Goal: Task Accomplishment & Management: Use online tool/utility

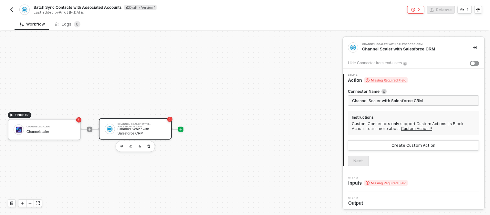
scroll to position [8, 0]
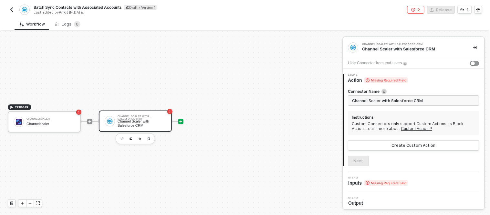
click at [180, 120] on icon "icon-play" at bounding box center [181, 121] width 4 height 4
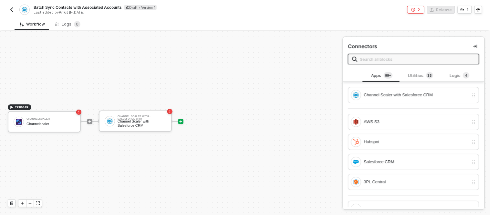
click at [385, 54] on span at bounding box center [413, 59] width 131 height 10
click at [382, 57] on input "text" at bounding box center [417, 59] width 115 height 7
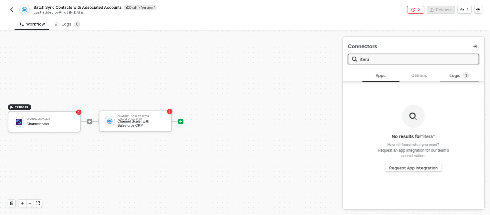
type input "itera"
click at [466, 78] on span "1" at bounding box center [467, 75] width 2 height 6
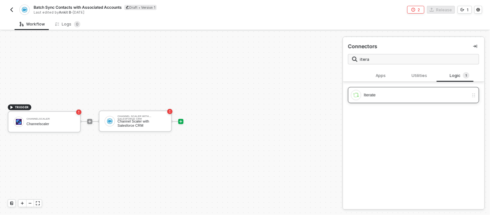
click at [406, 93] on div "Iterate" at bounding box center [416, 94] width 105 height 7
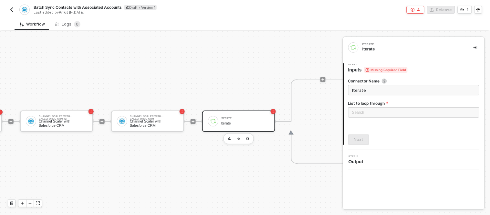
scroll to position [8, 78]
click at [168, 117] on div "Channel Scaler with Salesforce CRM" at bounding box center [154, 116] width 48 height 3
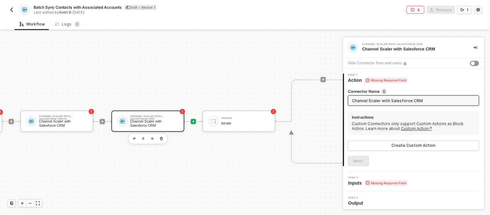
click at [191, 120] on icon "icon-play" at bounding box center [193, 121] width 4 height 4
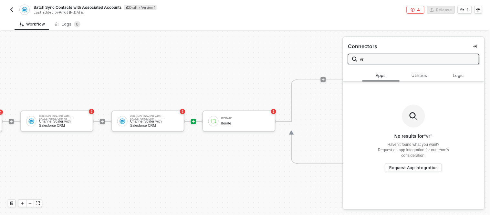
type input "v"
type input "branch"
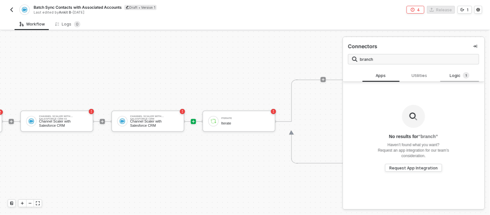
click at [456, 75] on div "Logic 1" at bounding box center [460, 75] width 28 height 7
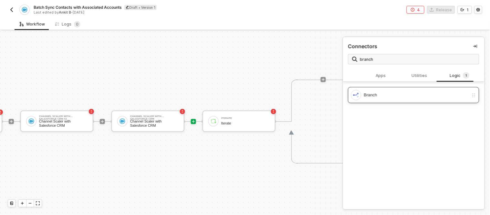
click at [359, 93] on img at bounding box center [356, 95] width 6 height 6
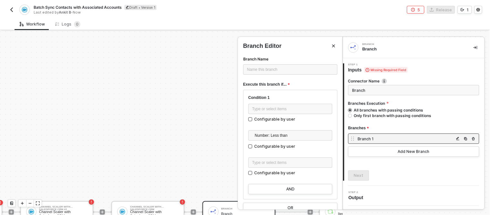
click at [192, 104] on div at bounding box center [245, 122] width 490 height 183
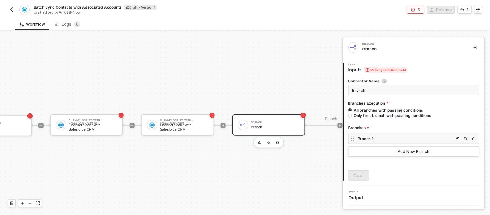
scroll to position [94, 49]
click at [260, 128] on div "Branch" at bounding box center [275, 127] width 48 height 4
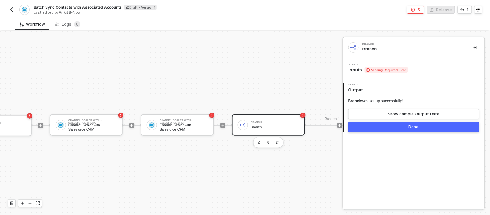
click at [353, 68] on span "Inputs Missing Required Field" at bounding box center [377, 70] width 59 height 6
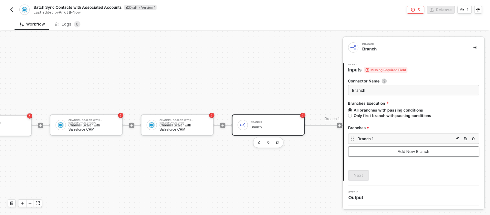
click at [379, 149] on button "Add New Branch" at bounding box center [413, 151] width 131 height 10
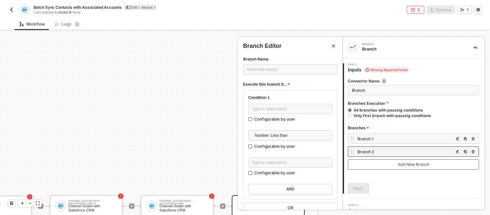
click at [374, 166] on button "Add New Branch" at bounding box center [413, 164] width 131 height 10
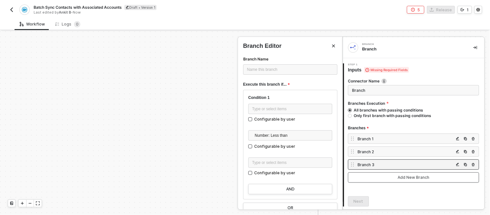
click at [372, 178] on button "Add New Branch" at bounding box center [413, 177] width 131 height 10
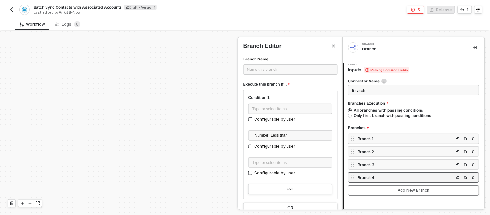
click at [372, 178] on div "Branch 4" at bounding box center [406, 177] width 96 height 5
click at [372, 188] on button "Add New Branch" at bounding box center [413, 190] width 131 height 10
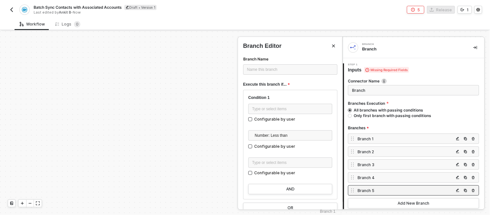
click at [152, 113] on div at bounding box center [245, 122] width 490 height 183
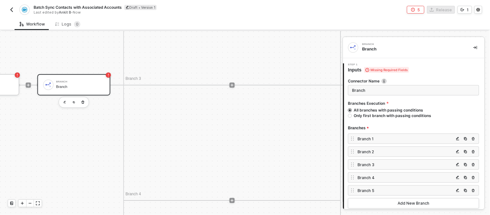
scroll to position [460, 243]
click at [28, 201] on icon "icon-minus" at bounding box center [30, 203] width 4 height 4
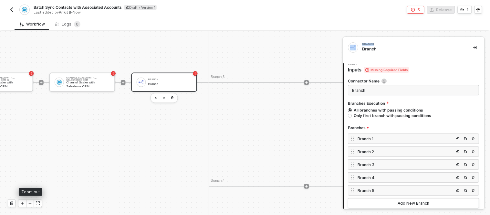
click at [28, 201] on icon "icon-minus" at bounding box center [30, 203] width 4 height 4
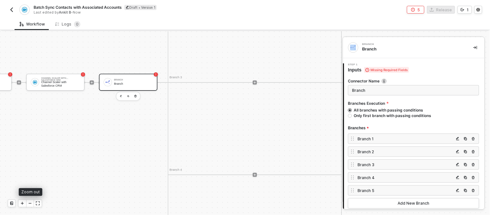
click at [28, 201] on icon "icon-minus" at bounding box center [30, 203] width 4 height 4
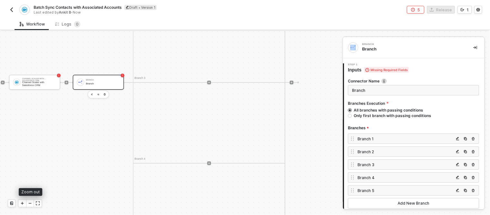
click at [28, 201] on icon "icon-minus" at bounding box center [30, 203] width 4 height 4
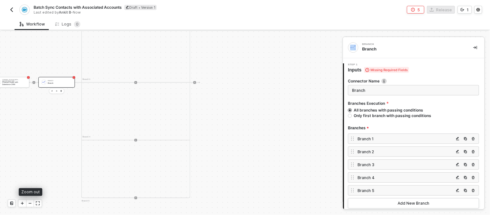
click at [28, 201] on icon "icon-minus" at bounding box center [30, 203] width 4 height 4
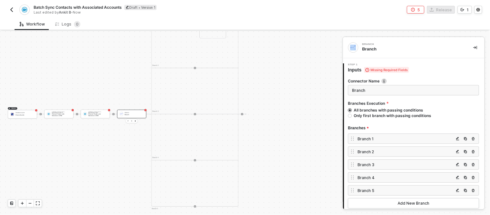
scroll to position [428, 156]
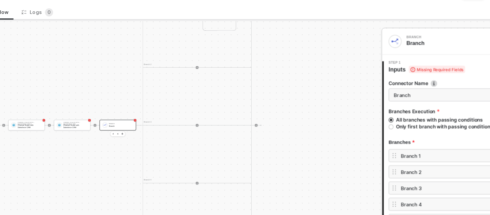
click at [188, 71] on div "Branch 1 Iterate Iterate Branch 2 Branch 3 Branch 4 Branch 5" at bounding box center [195, 114] width 87 height 185
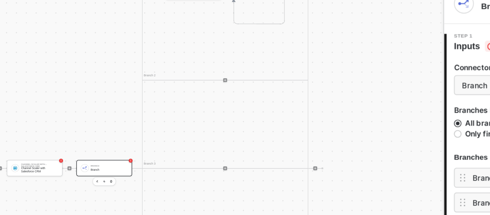
scroll to position [408, 123]
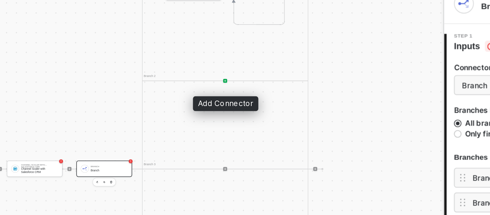
click at [228, 87] on icon "icon-play" at bounding box center [229, 88] width 2 height 2
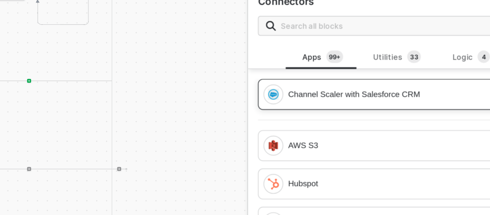
click at [392, 92] on div "Channel Scaler with Salesforce CRM" at bounding box center [416, 94] width 105 height 7
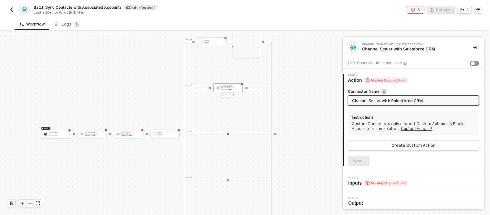
click at [227, 134] on div "Branch 1 Iterate Iterate Branch 2 Channel Scaler with Salesforce CRM #3 Channel…" at bounding box center [228, 134] width 87 height 185
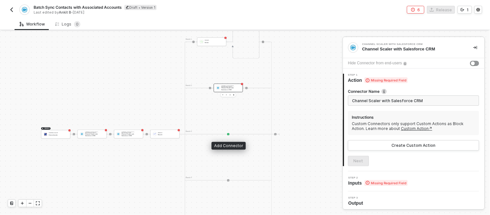
click at [228, 133] on icon "icon-play" at bounding box center [229, 134] width 2 height 2
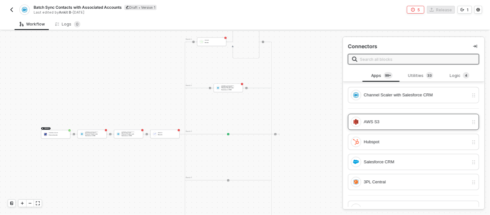
click at [391, 127] on div "AWS S3" at bounding box center [410, 122] width 118 height 10
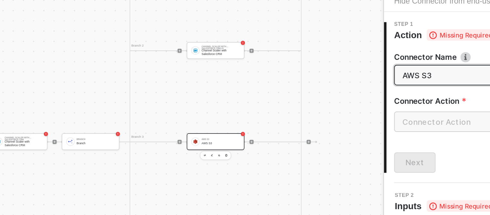
scroll to position [408, 94]
